Goal: Use online tool/utility: Utilize a website feature to perform a specific function

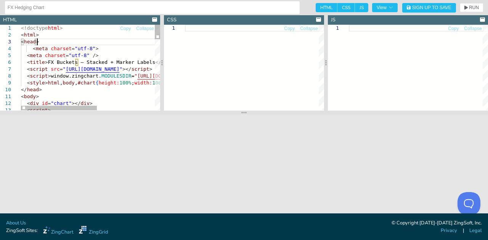
type textarea "<!doctype html> <html> <head> <meta charset="utf-8"> <meta charset="utf-8" /> <…"
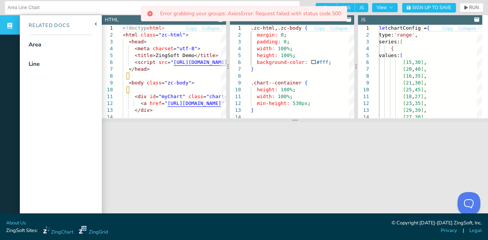
click at [53, 8] on input "Area Line Chart" at bounding box center [152, 8] width 289 height 12
click at [196, 72] on div "<!doctype html > < html class = "zc-html" > < head > < meta charset = "utf-8" >…" at bounding box center [263, 123] width 280 height 196
type textarea "<!doctype html> <html class="zc-html"> <head> <meta charset="utf-8"> <title>Zin…"
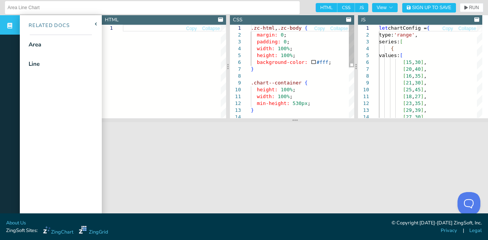
click at [282, 81] on div ".zc-html , .zc-body { margin: 0 ; padding: 0 ; width: 100% ; height: 100% ; bac…" at bounding box center [302, 126] width 103 height 203
type textarea ".zc-html, .zc-body { margin: 0; padding: 0; width: 100%; height: 100%; backgrou…"
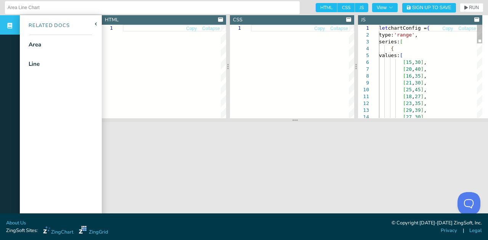
type textarea "let chartConfig = { type: 'range', series: [ { values: [ [15, 30], [20, 40], [1…"
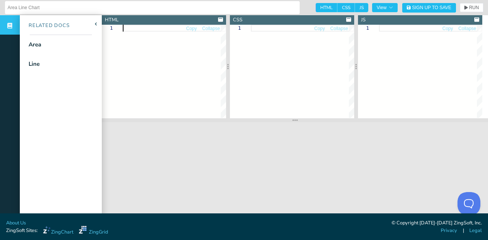
drag, startPoint x: 175, startPoint y: 78, endPoint x: 176, endPoint y: 71, distance: 7.3
click at [175, 78] on div at bounding box center [174, 71] width 103 height 93
type textarea "A-AAA Bonds 20% B-BBB Bonds 30% C-CCC Bonds 40% D Bonds 10% A-AAA CDS 10% B-BBB…"
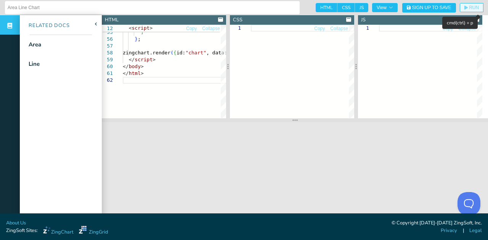
click at [474, 7] on button "RUN" at bounding box center [472, 7] width 24 height 9
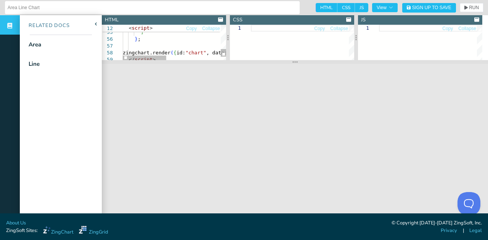
drag, startPoint x: 295, startPoint y: 119, endPoint x: 300, endPoint y: 61, distance: 58.6
click at [300, 61] on section at bounding box center [295, 62] width 386 height 4
type textarea "<!doctype html> <html> <head> <meta charset="utf-8" /> <title>Credit Ratings – …"
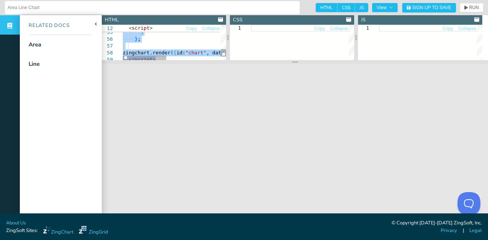
click at [167, 43] on div at bounding box center [238, 46] width 231 height 7
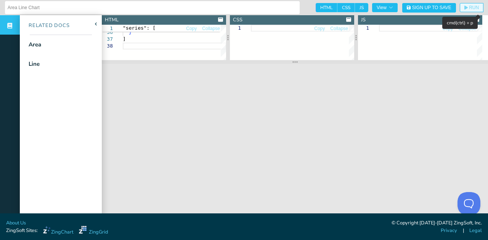
click at [464, 8] on icon "button" at bounding box center [465, 8] width 3 height 4
type textarea ""series": [ { type:"bar", text:"Bonds", values: bonds, "background-color": COLO…"
type textarea "text: "%v%", placement: "top", fontColor: "#FF5722", fontWeight: "bold" } } ]"
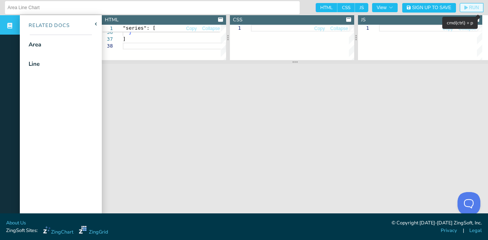
click at [466, 3] on button "RUN" at bounding box center [472, 7] width 24 height 9
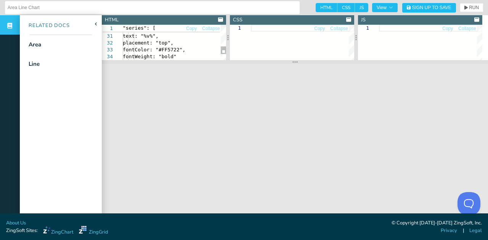
type textarea ""series": [ { type:"bar", text:"Bonds", values: bonds, "background-color": COLO…"
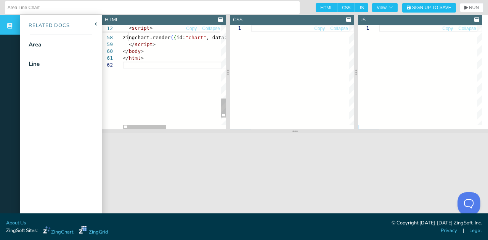
drag, startPoint x: 228, startPoint y: 61, endPoint x: 217, endPoint y: 143, distance: 82.6
click at [217, 133] on section at bounding box center [295, 132] width 386 height 4
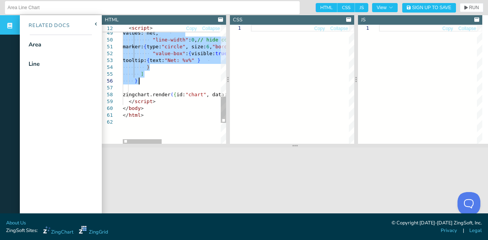
drag, startPoint x: 138, startPoint y: 65, endPoint x: 148, endPoint y: 82, distance: 19.8
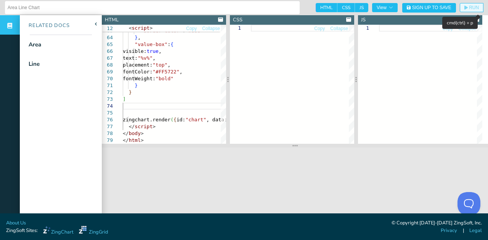
click at [472, 10] on button "RUN" at bounding box center [472, 7] width 24 height 9
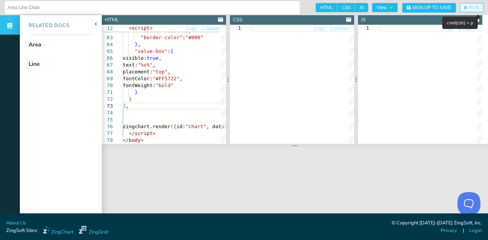
click at [464, 7] on icon "button" at bounding box center [465, 8] width 3 height 4
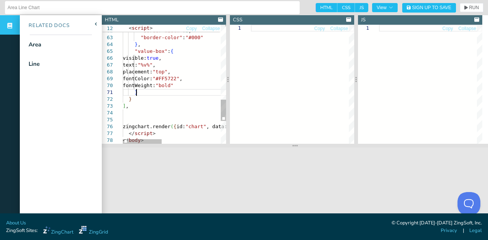
scroll to position [14, 0]
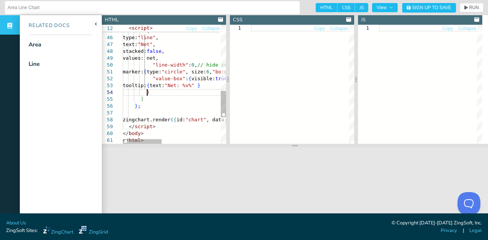
drag, startPoint x: 149, startPoint y: 96, endPoint x: 145, endPoint y: 97, distance: 4.0
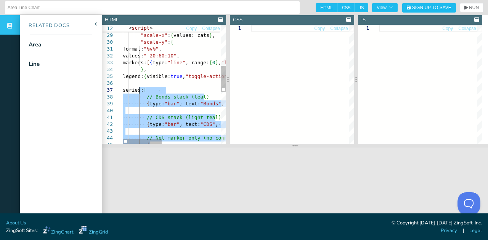
drag, startPoint x: 147, startPoint y: 100, endPoint x: 138, endPoint y: 90, distance: 12.7
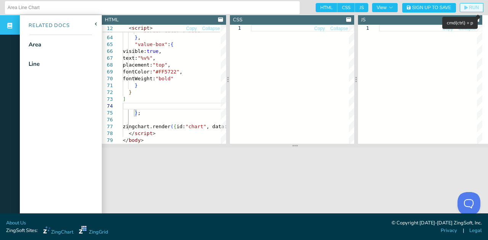
click at [470, 8] on span "RUN" at bounding box center [474, 7] width 10 height 5
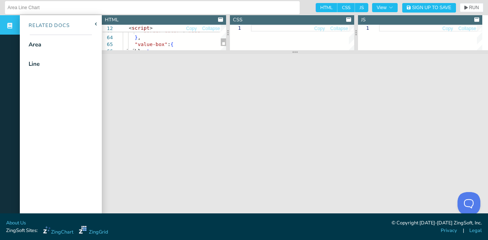
drag, startPoint x: 290, startPoint y: 145, endPoint x: 289, endPoint y: 51, distance: 93.8
click at [289, 51] on section at bounding box center [295, 52] width 386 height 4
type textarea "<!doctype html> <html> <head> <meta charset="utf-8" /> <title>Credit Ratings – …"
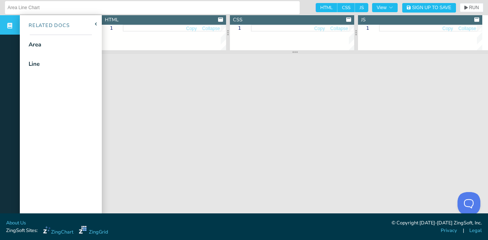
type textarea "btnNet.onclick = () => { setActive(btnNet); [PERSON_NAME].exec('chart','setdata…"
click at [469, 5] on span "RUN" at bounding box center [474, 7] width 10 height 5
click at [413, 8] on span "Sign Up to Save" at bounding box center [431, 7] width 39 height 5
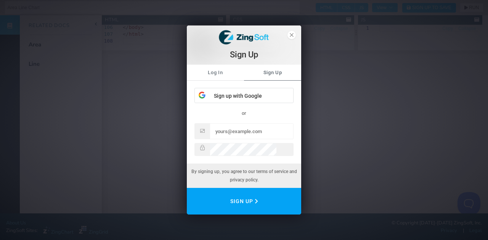
click at [212, 77] on link "Log In" at bounding box center [215, 73] width 57 height 16
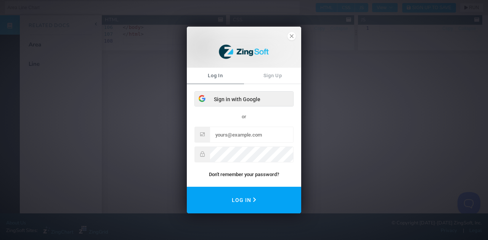
click at [241, 99] on div "Sign in with Google" at bounding box center [244, 99] width 98 height 15
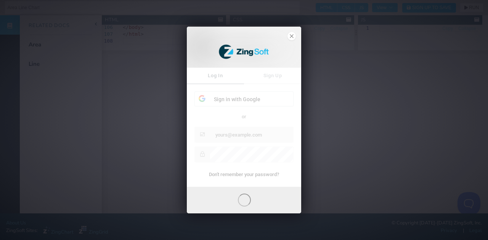
drag, startPoint x: 231, startPoint y: 78, endPoint x: 300, endPoint y: 38, distance: 79.9
click at [231, 78] on div "Log In Sign Up Sign in with Google or Don't remember your password?" at bounding box center [244, 127] width 114 height 119
click at [291, 33] on span "close" at bounding box center [291, 36] width 8 height 8
click at [290, 37] on polygon "close" at bounding box center [291, 36] width 3 height 3
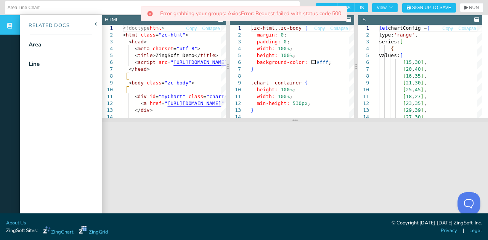
drag, startPoint x: 66, startPoint y: 2, endPoint x: 63, endPoint y: 9, distance: 7.3
click at [66, 2] on input "Area Line Chart" at bounding box center [152, 8] width 289 height 12
drag, startPoint x: 62, startPoint y: 11, endPoint x: 0, endPoint y: 11, distance: 61.7
click at [0, 11] on header "Area Line Chart HTML CSS JS View Sign Up to Save RUN SETTINGS" at bounding box center [244, 7] width 488 height 15
type input "Credit Rating"
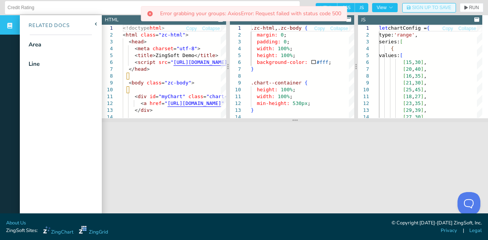
click at [414, 7] on span "Sign Up to Save" at bounding box center [431, 7] width 39 height 5
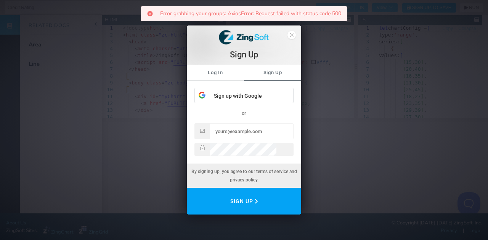
click at [208, 71] on link "Log In" at bounding box center [215, 73] width 57 height 16
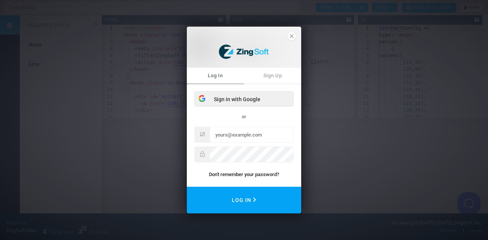
click at [243, 94] on div "Sign in with Google" at bounding box center [244, 99] width 98 height 15
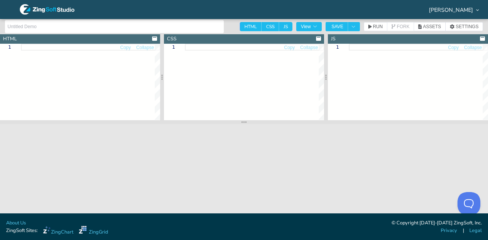
type textarea "<!doctype html> <html class="zc-html"> <head> <meta charset="utf-8"> <title>Zin…"
type textarea ".zc-html, .zc-body { margin: 0; padding: 0; width: 100%; height: 100%; backgrou…"
type textarea "let chartConfig = { type: 'range', series: [ { values: [ [15, 30], [20, 40], [1…"
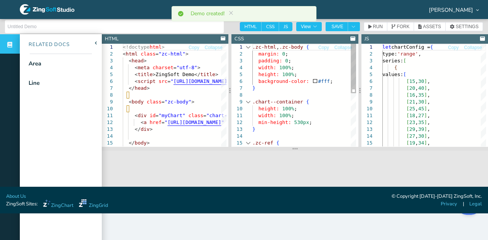
click at [247, 69] on div "4" at bounding box center [241, 67] width 21 height 7
click at [270, 68] on div ".zc-html , .zc-body { margin: 0 ; padding: 0 ; width: 100% ; height: 100% ; bac…" at bounding box center [304, 150] width 104 height 213
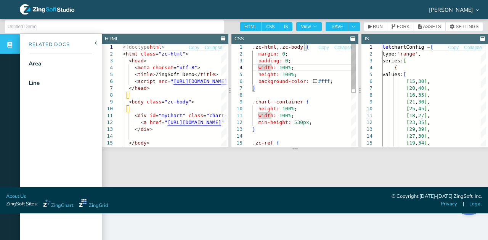
click at [270, 67] on div ".zc-html , .zc-body { margin: 0 ; padding: 0 ; width: 100% ; height: 100% ; bac…" at bounding box center [304, 150] width 104 height 213
drag, startPoint x: 21, startPoint y: 20, endPoint x: 26, endPoint y: 24, distance: 6.5
click at [22, 22] on div at bounding box center [114, 26] width 219 height 13
type input "Credit Rating Chart"
click at [202, 101] on div "<!doctype html > < html class = "zc-html" > < head > < meta charset = "utf-8" >…" at bounding box center [263, 147] width 280 height 206
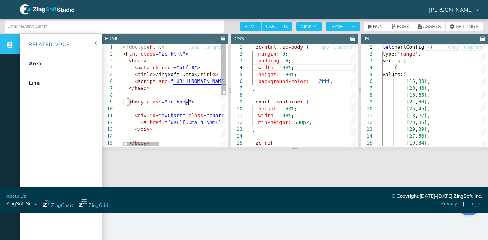
type textarea "<!doctype html> <html class="zc-html"> <head> <meta charset="utf-8"> <title>Zin…"
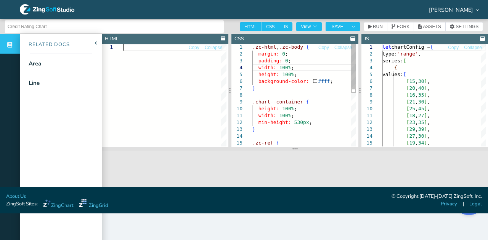
click at [300, 122] on div ".zc-html , .zc-body { margin: 0 ; padding: 0 ; width: 100% ; height: 100% ; bac…" at bounding box center [304, 150] width 104 height 213
type textarea ".zc-html, .zc-body { margin: 0; padding: 0; width: 100%; height: 100%; backgrou…"
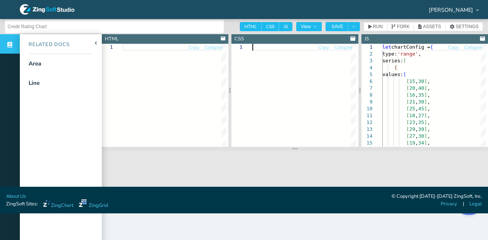
scroll to position [0, 0]
type textarea "btnNet.onclick = () => { setActive(btnNet); [PERSON_NAME].exec('chart','setdata…"
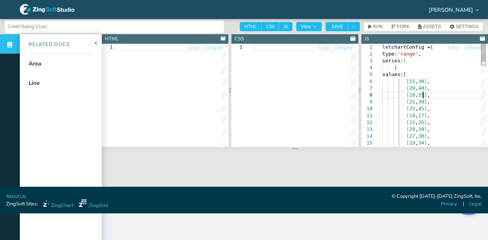
type textarea "let chartConfig = { type: 'range', series: [ { values: [ [15, 30], [20, 40], [1…"
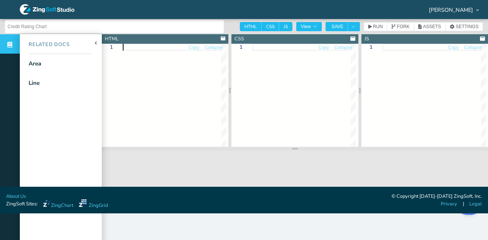
drag, startPoint x: 181, startPoint y: 103, endPoint x: 184, endPoint y: 97, distance: 7.3
click at [183, 100] on div at bounding box center [175, 95] width 104 height 103
click at [136, 66] on div at bounding box center [175, 95] width 104 height 103
type textarea "btnNet.onclick = () => { setActive(btnNet); [PERSON_NAME].exec('chart','setdata…"
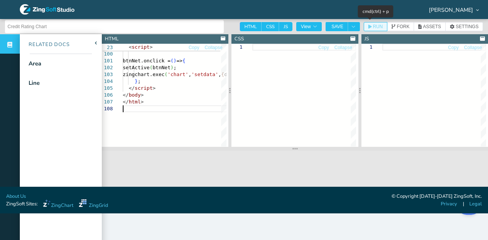
click at [373, 26] on span "RUN" at bounding box center [378, 26] width 10 height 5
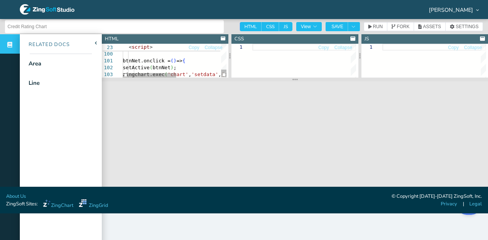
drag, startPoint x: 293, startPoint y: 149, endPoint x: 294, endPoint y: 66, distance: 83.5
click at [294, 79] on icon at bounding box center [294, 80] width 5 height 2
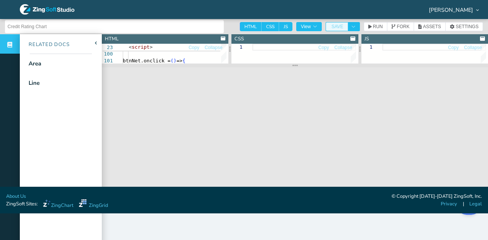
click at [330, 24] on span "SAVE" at bounding box center [336, 26] width 13 height 5
